Goal: Transaction & Acquisition: Obtain resource

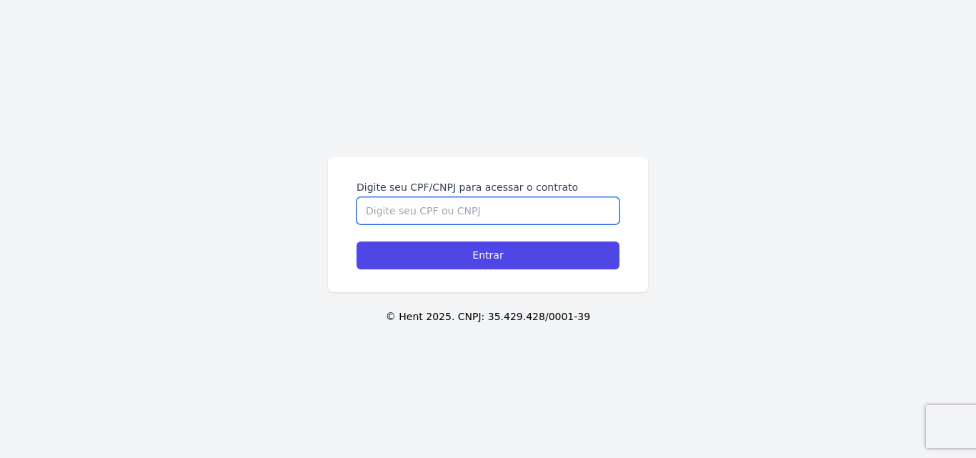
click at [479, 210] on input "Digite seu CPF/CNPJ para acessar o contrato" at bounding box center [488, 210] width 263 height 27
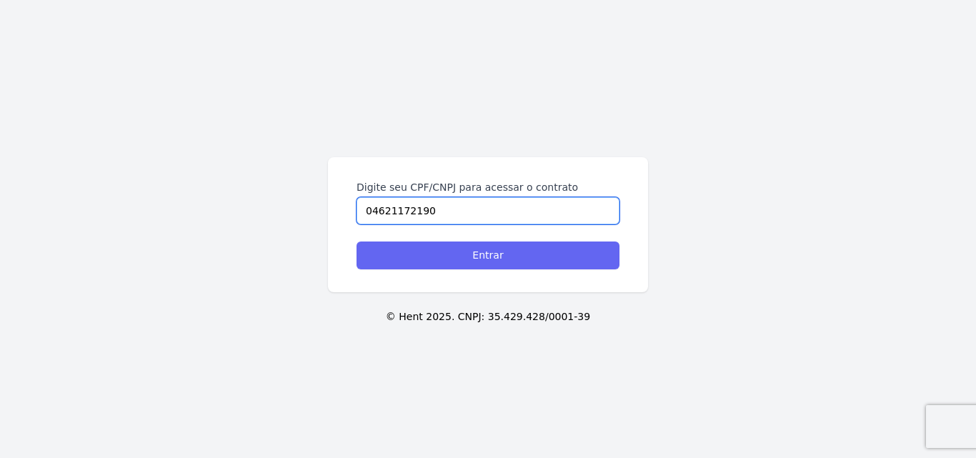
type input "04621172190"
click at [455, 262] on input "Entrar" at bounding box center [488, 256] width 263 height 28
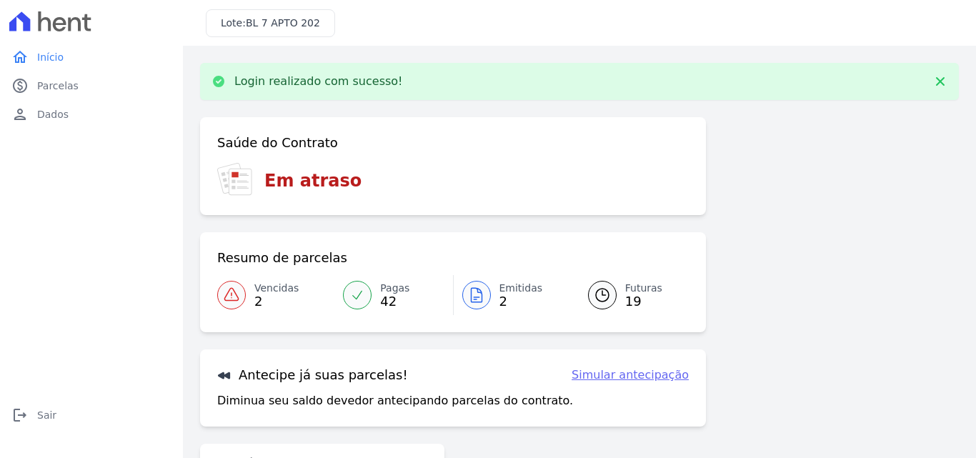
click at [282, 288] on span "Vencidas" at bounding box center [276, 288] width 44 height 15
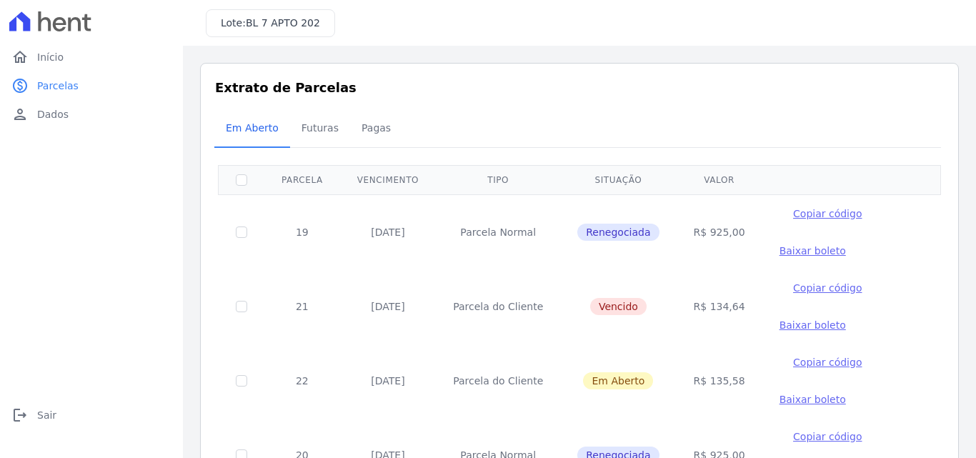
click at [795, 290] on span "Copiar código" at bounding box center [827, 287] width 69 height 11
click at [887, 270] on tr "21 [DATE] [GEOGRAPHIC_DATA] [GEOGRAPHIC_DATA] R$ 134,64 Copiar código [GEOGRAPH…" at bounding box center [580, 306] width 723 height 74
click at [793, 247] on span "Baixar boleto" at bounding box center [813, 250] width 66 height 11
click at [793, 212] on span "Copiar código" at bounding box center [827, 213] width 69 height 11
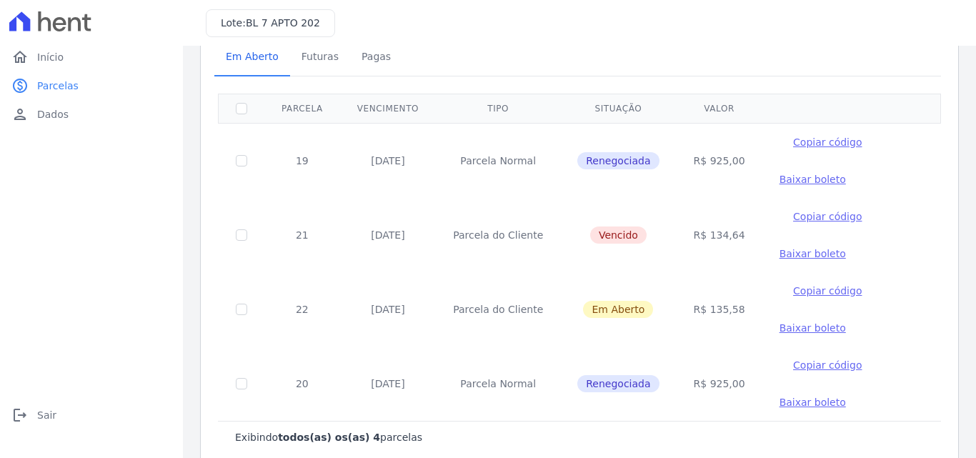
scroll to position [99, 0]
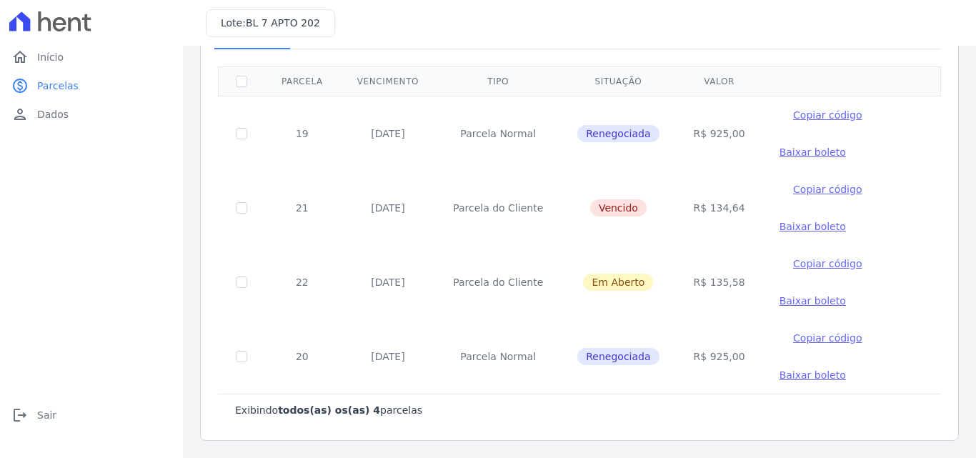
click at [798, 116] on span "Copiar código" at bounding box center [827, 114] width 69 height 11
click at [789, 417] on div "Exibindo todos(as) os(as) 4 parcelas" at bounding box center [579, 410] width 723 height 32
